Goal: Task Accomplishment & Management: Manage account settings

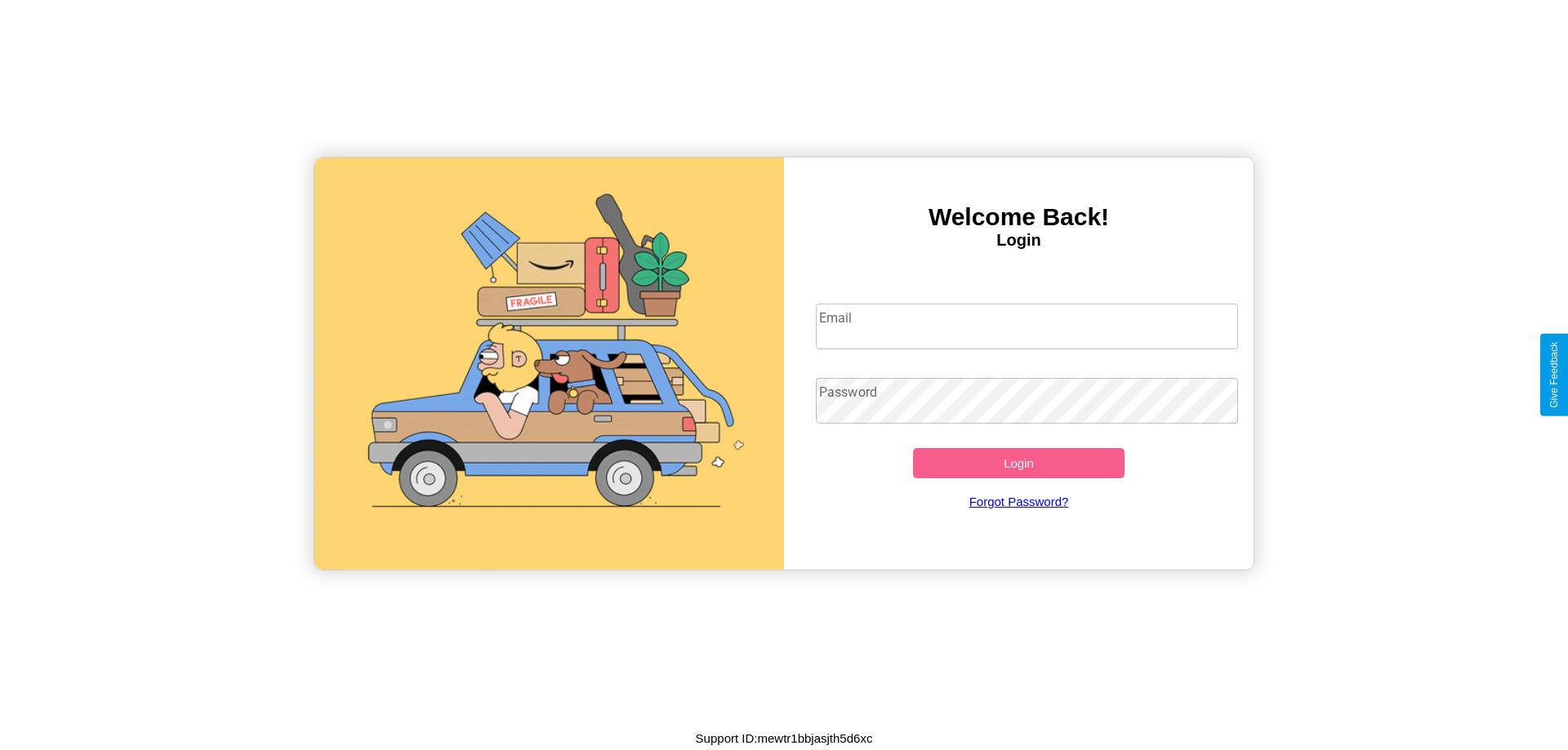
click at [1026, 326] on input "Email" at bounding box center [1027, 326] width 423 height 46
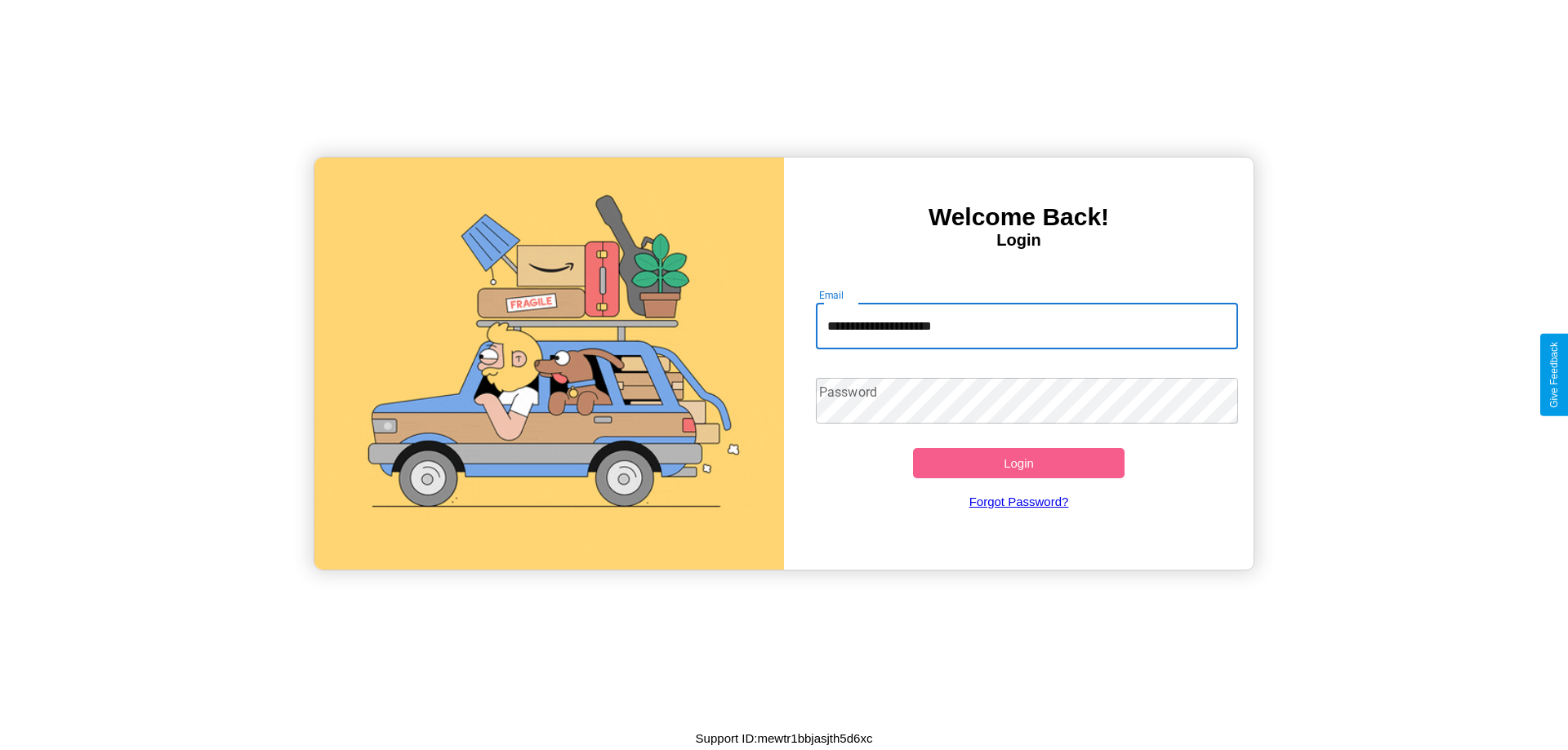
type input "**********"
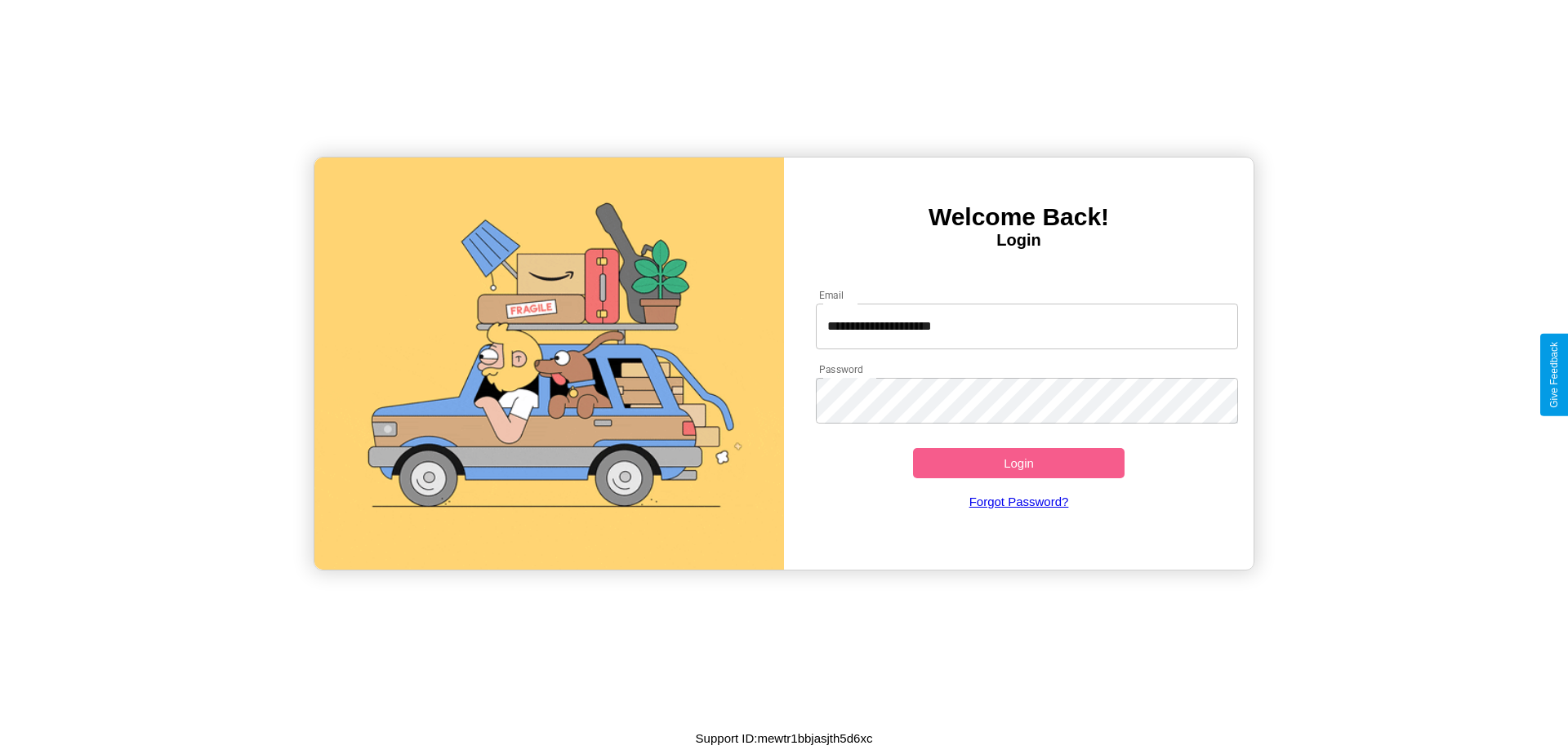
click at [1018, 463] on button "Login" at bounding box center [1018, 463] width 211 height 30
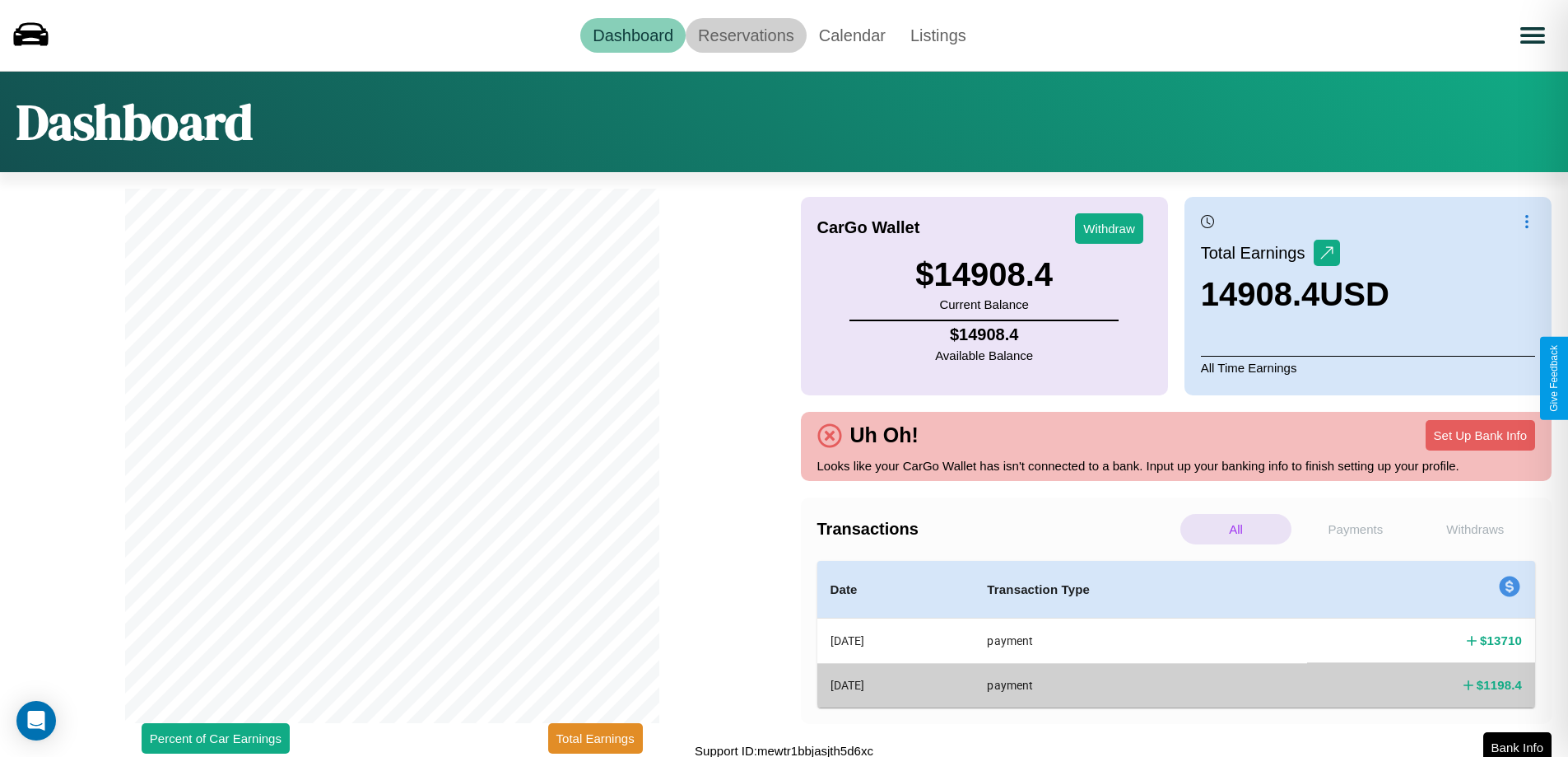
click at [746, 35] on link "Reservations" at bounding box center [746, 35] width 121 height 35
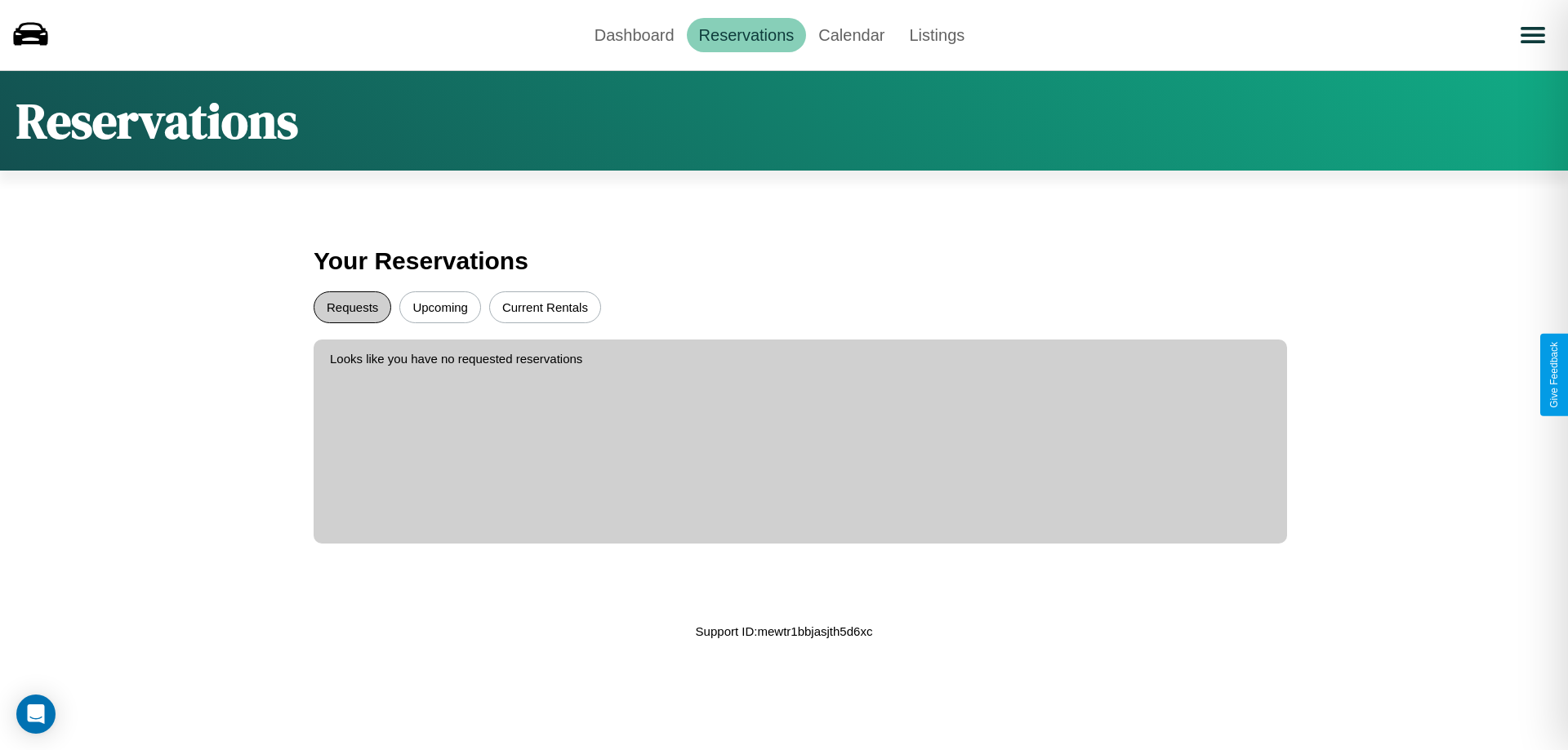
click at [352, 307] on button "Requests" at bounding box center [352, 307] width 77 height 32
click at [440, 307] on button "Upcoming" at bounding box center [440, 307] width 81 height 32
click at [633, 35] on link "Dashboard" at bounding box center [633, 35] width 104 height 35
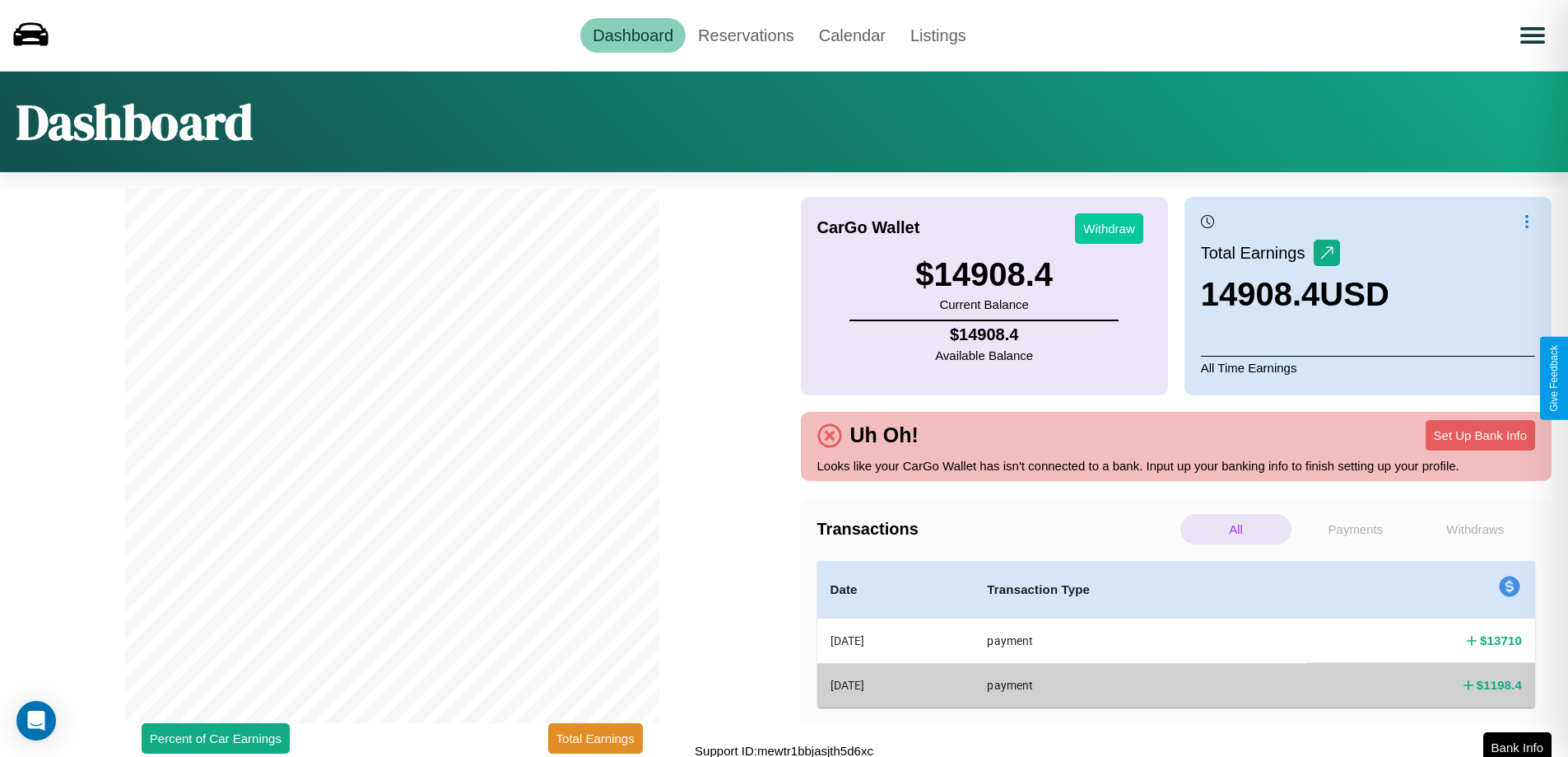
click at [1109, 228] on button "Withdraw" at bounding box center [1109, 228] width 68 height 30
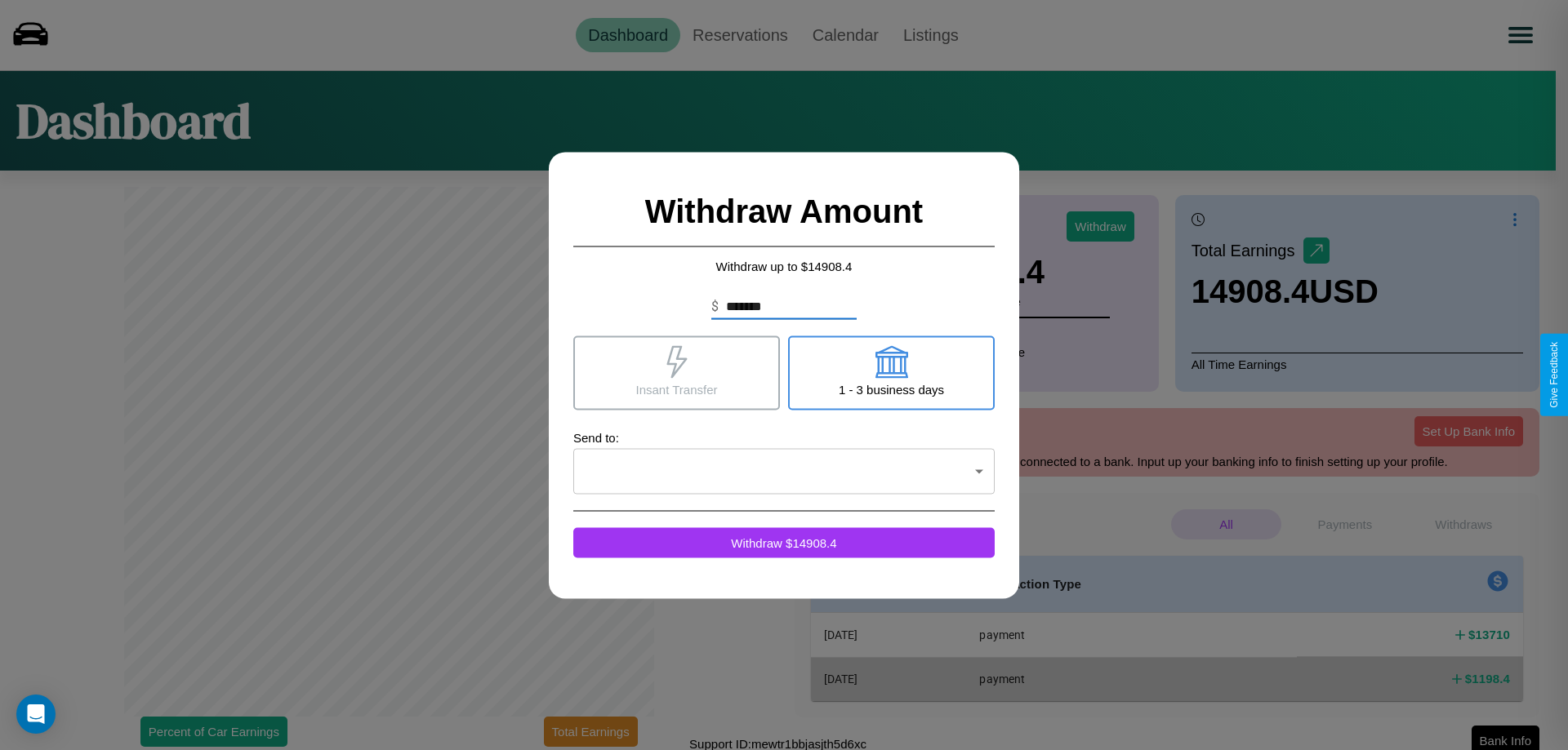
click at [891, 373] on icon at bounding box center [890, 361] width 33 height 33
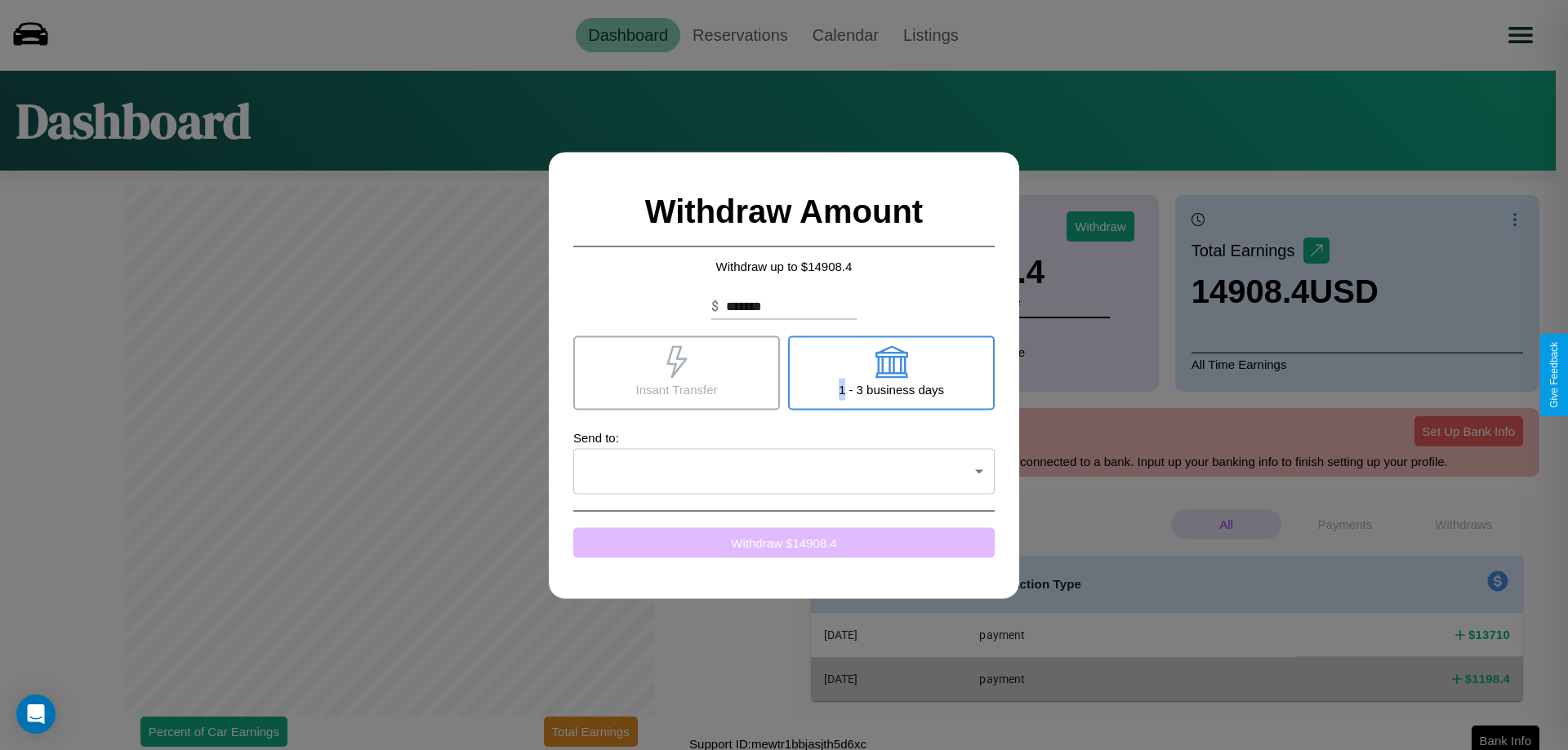
click at [784, 542] on button "Withdraw $ 14908.4" at bounding box center [783, 542] width 421 height 30
